Goal: Task Accomplishment & Management: Use online tool/utility

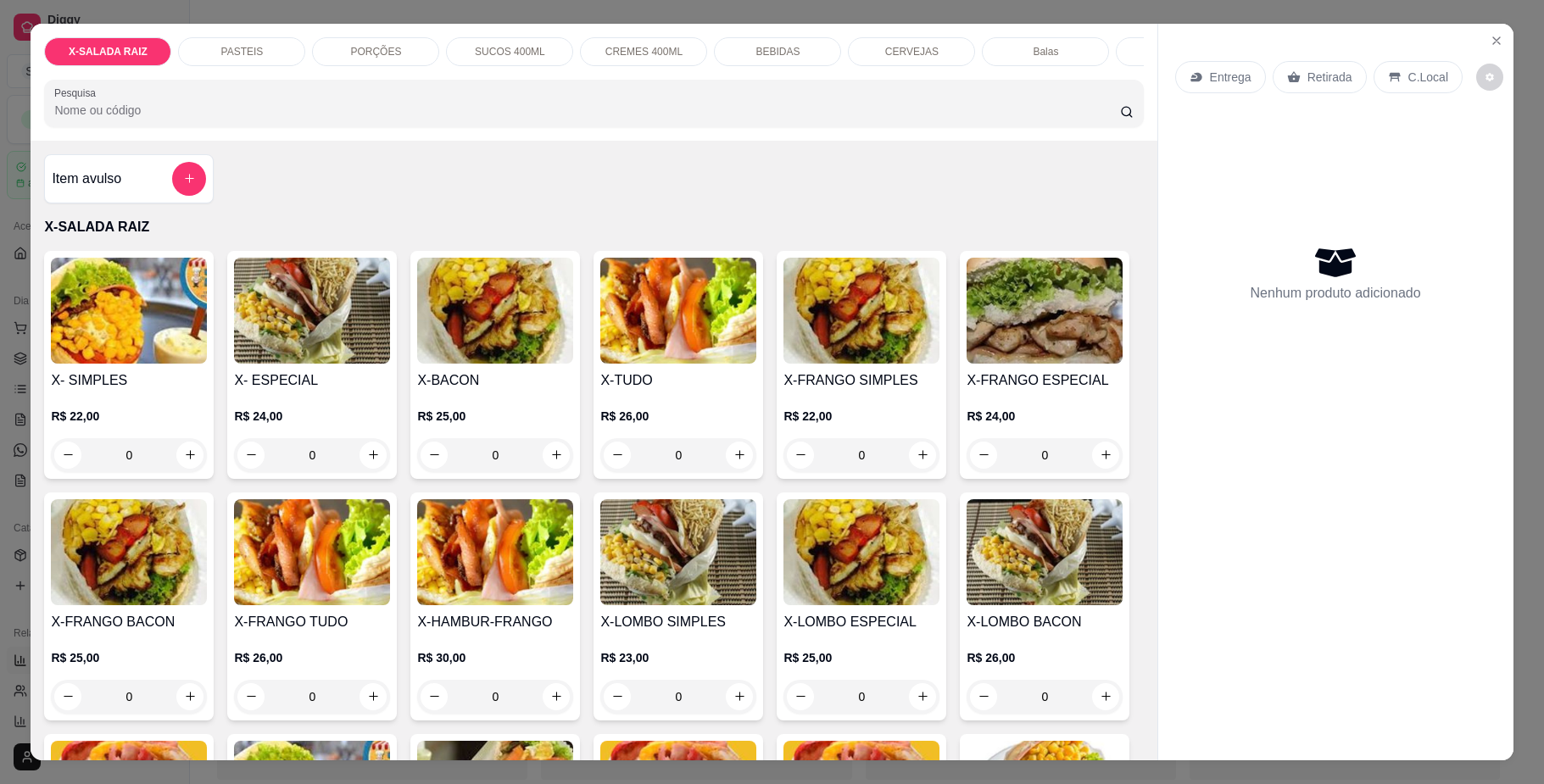
select select "ALL"
select select "0"
click at [1490, 41] on icon "Close" at bounding box center [1497, 40] width 13 height 13
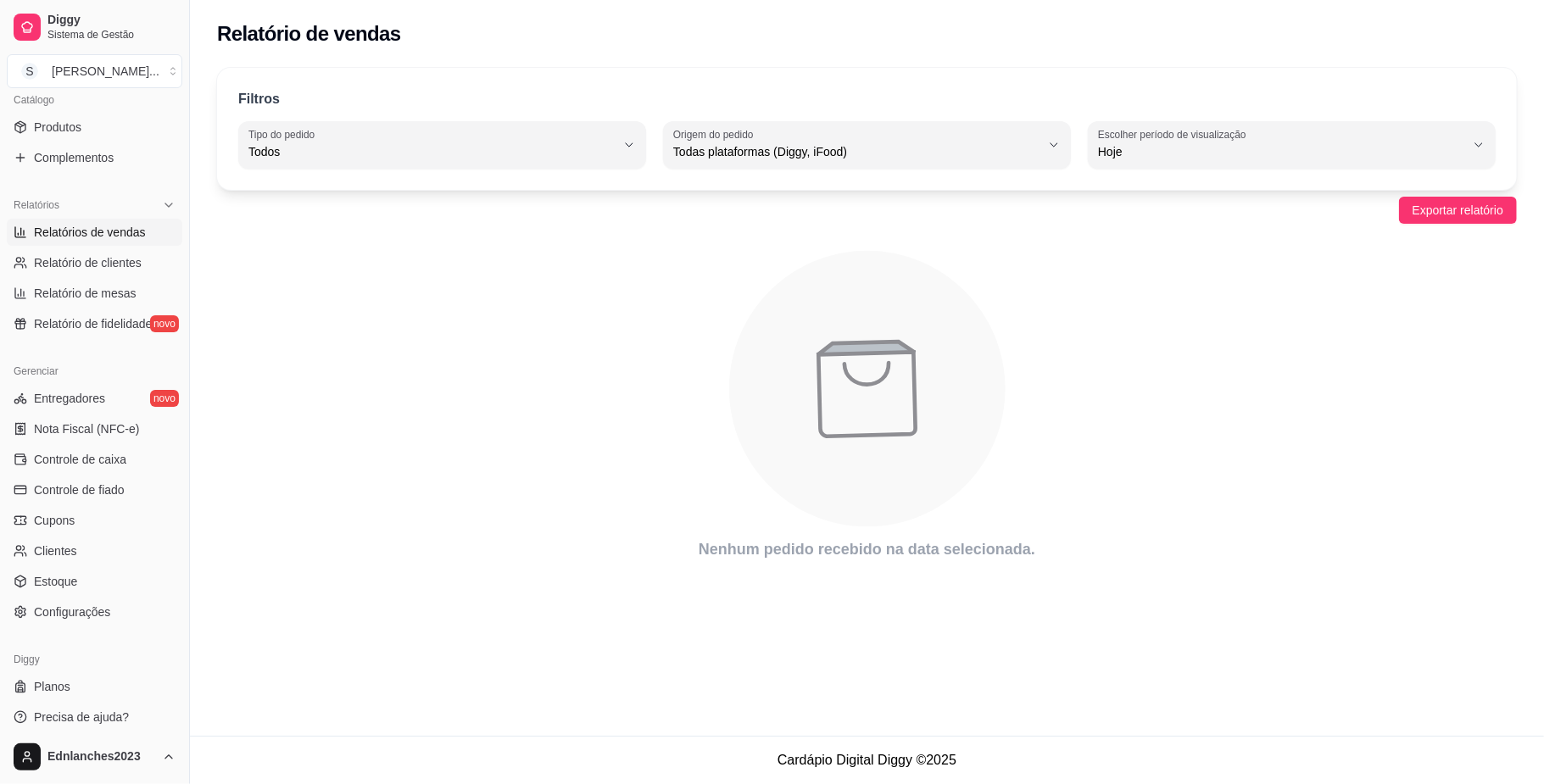
scroll to position [435, 0]
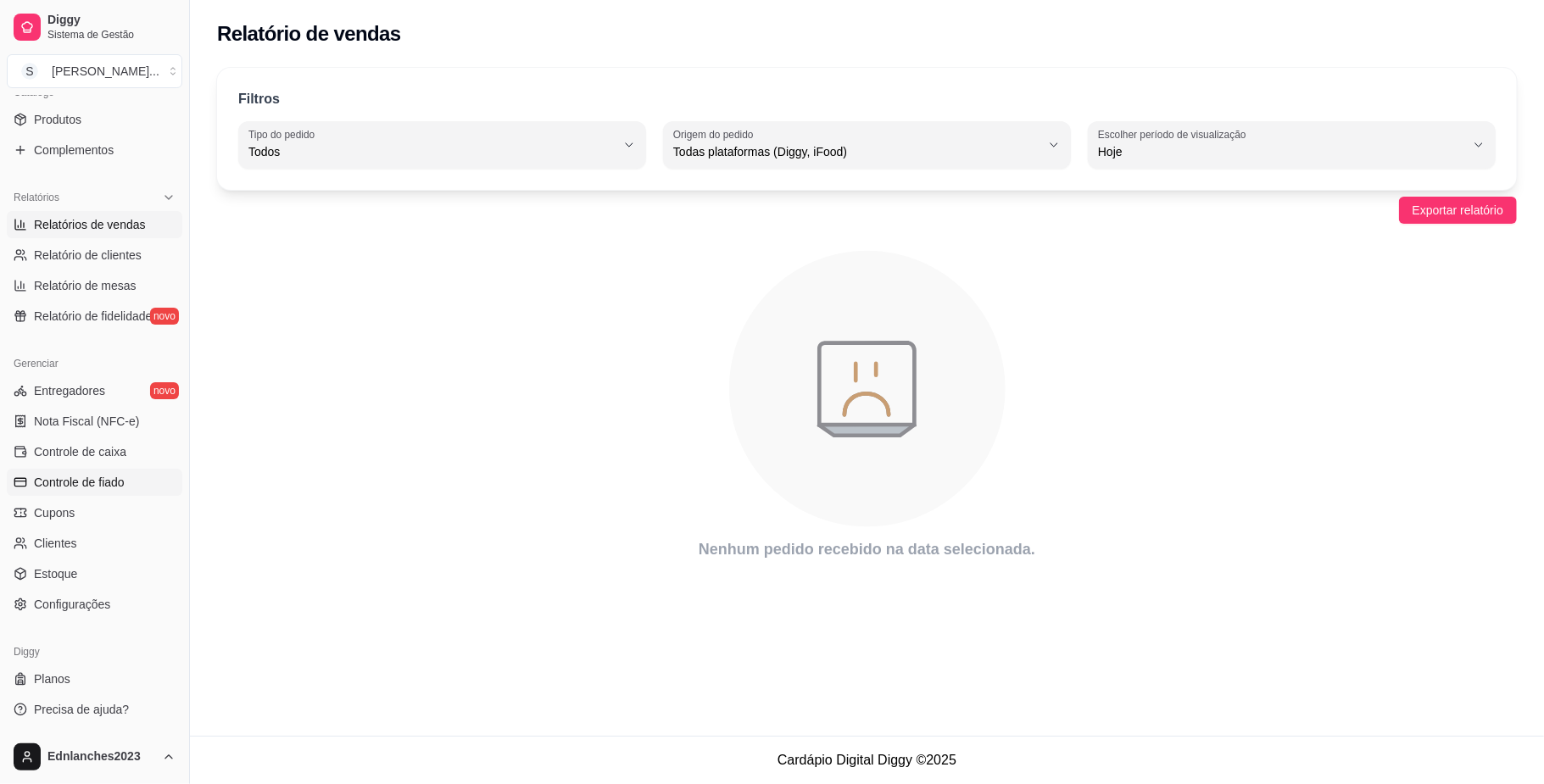
click at [99, 485] on span "Controle de fiado" at bounding box center [79, 482] width 91 height 17
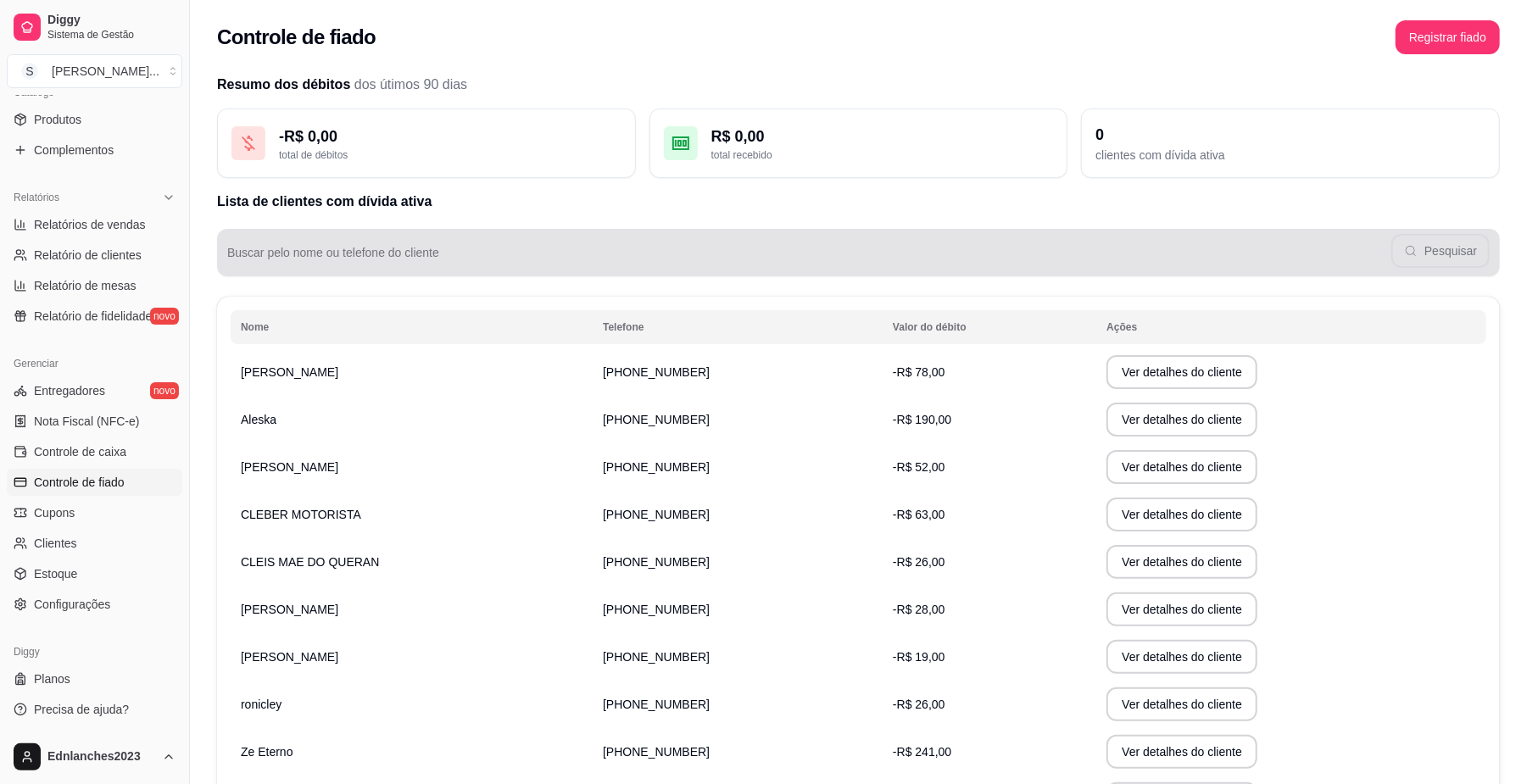
click at [907, 269] on div "Pesquisar" at bounding box center [858, 253] width 1263 height 34
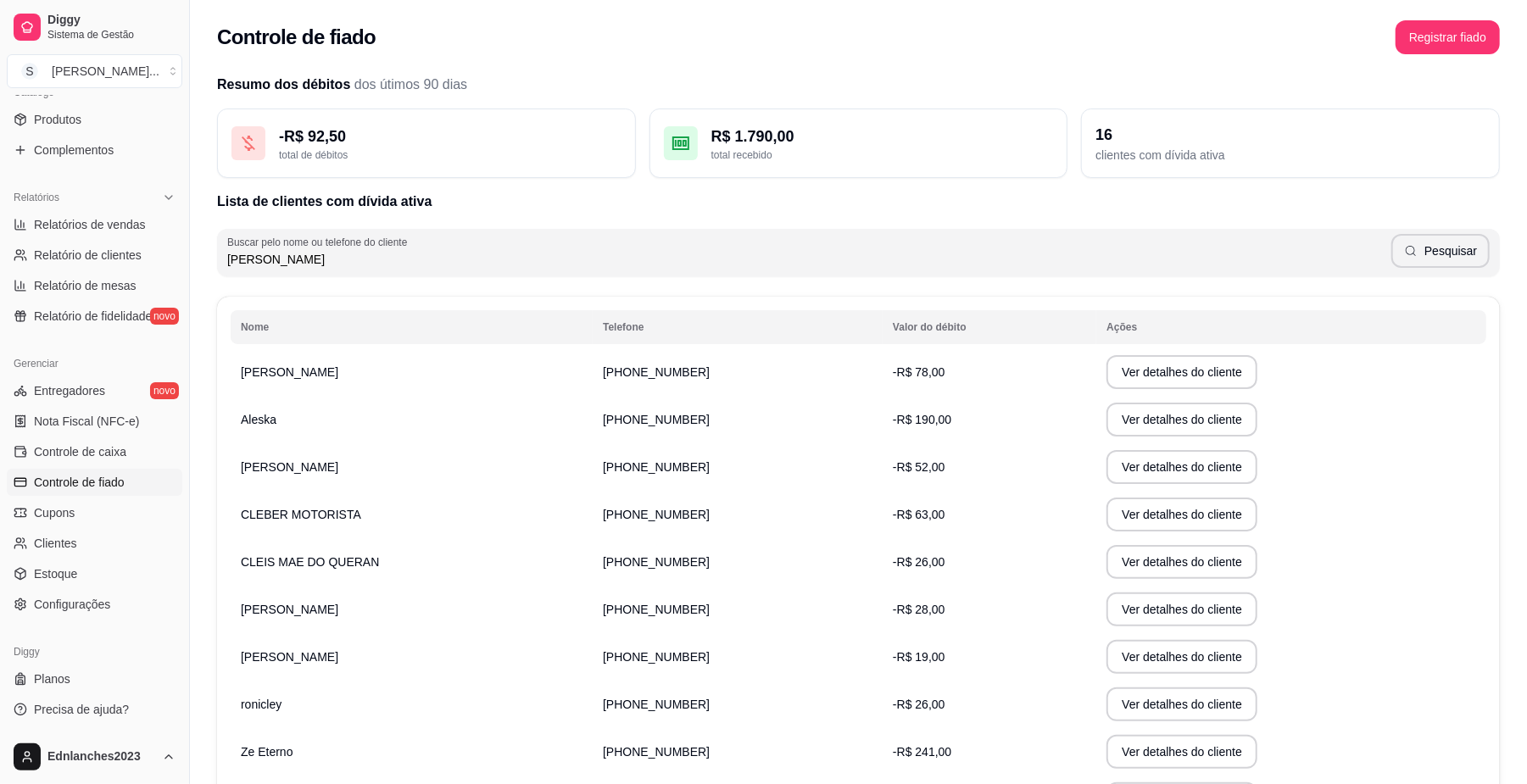
type input "[PERSON_NAME]"
click at [1432, 239] on button "Pesquisar" at bounding box center [1441, 251] width 99 height 34
